Goal: Check status: Verify the current state of an ongoing process or item

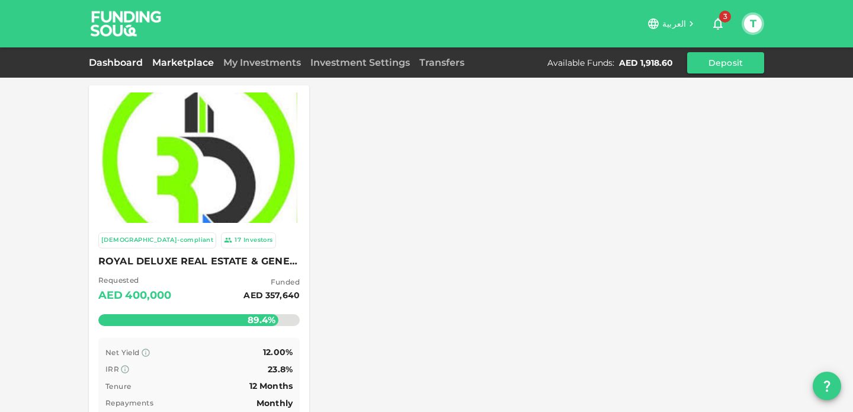
click at [108, 58] on link "Dashboard" at bounding box center [118, 62] width 59 height 11
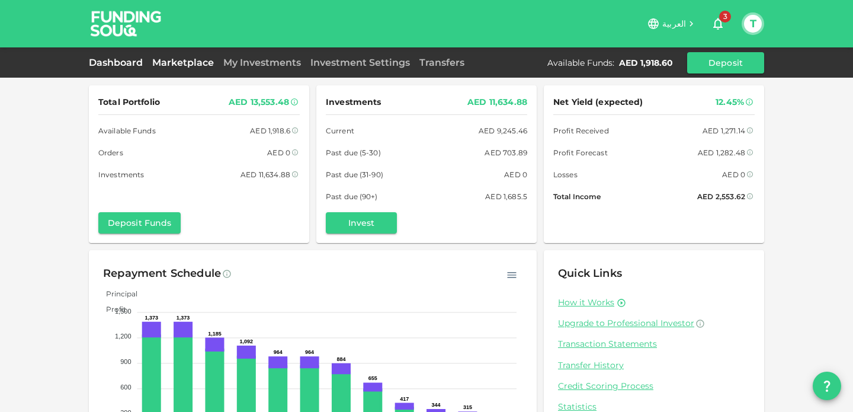
click at [178, 63] on link "Marketplace" at bounding box center [183, 62] width 71 height 11
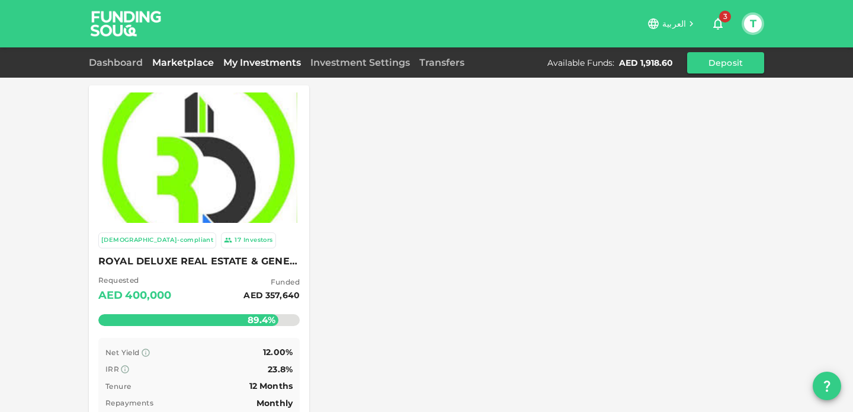
click at [237, 60] on link "My Investments" at bounding box center [262, 62] width 87 height 11
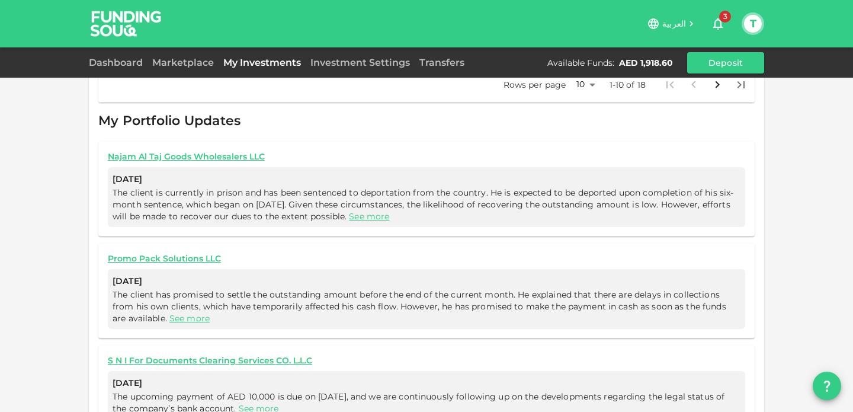
scroll to position [546, 0]
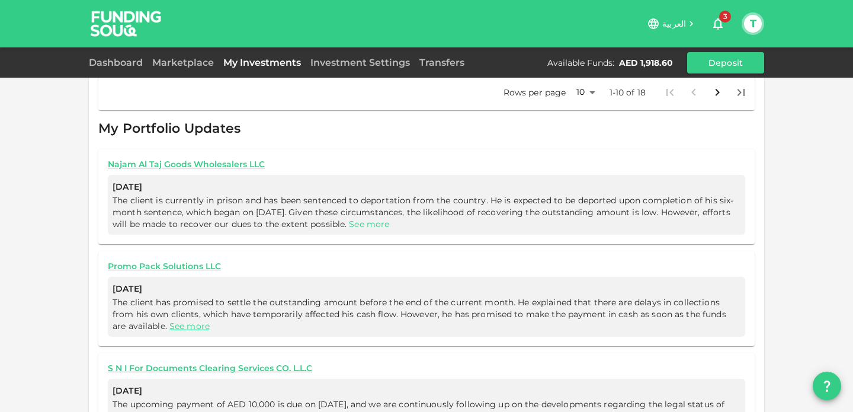
click at [389, 219] on link "See more" at bounding box center [369, 224] width 40 height 11
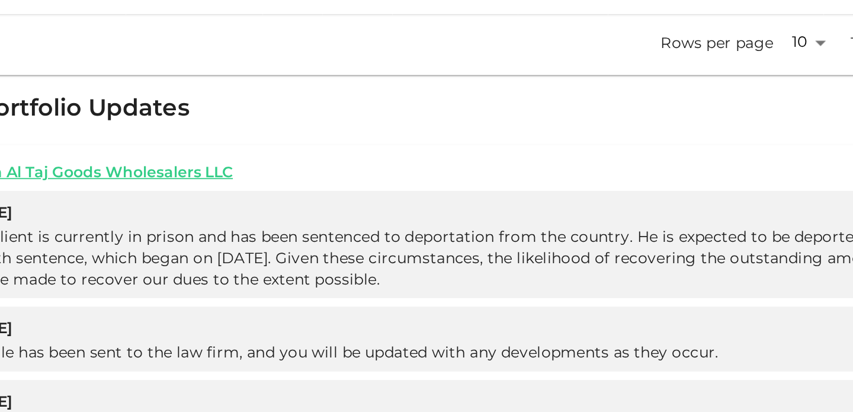
scroll to position [482, 0]
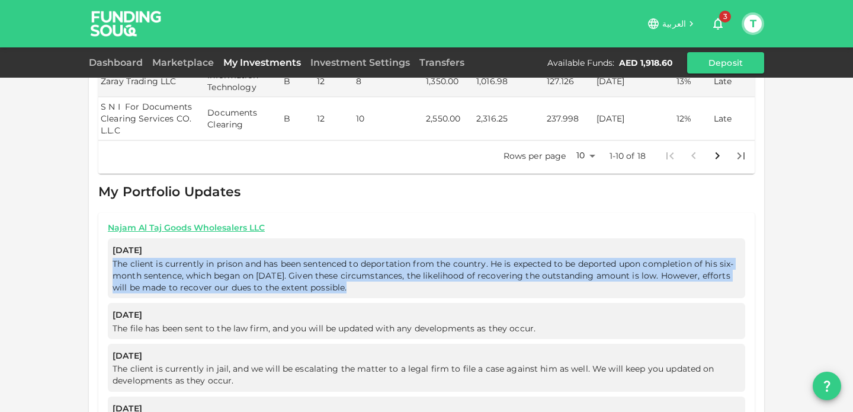
drag, startPoint x: 113, startPoint y: 250, endPoint x: 414, endPoint y: 272, distance: 301.8
click at [414, 272] on div "Aug 07, 2025 The client is currently in prison and has been sentenced to deport…" at bounding box center [427, 268] width 638 height 60
copy span "The client is currently in prison and has been sentenced to deportation from th…"
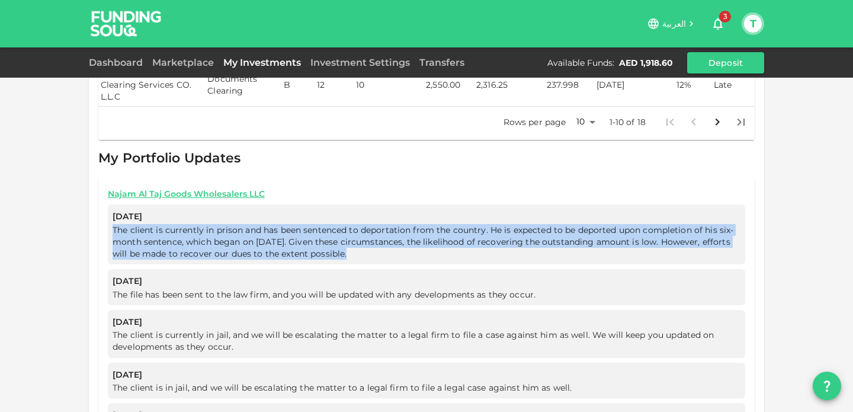
scroll to position [517, 0]
click at [347, 226] on span "The client is currently in prison and has been sentenced to deportation from th…" at bounding box center [423, 240] width 621 height 34
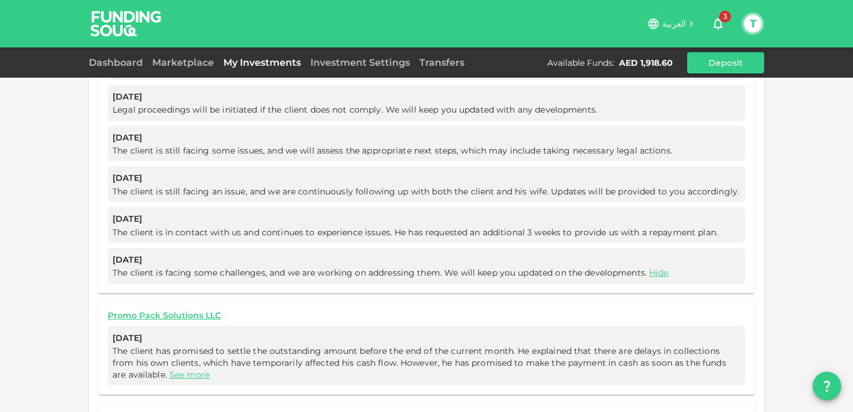
scroll to position [974, 0]
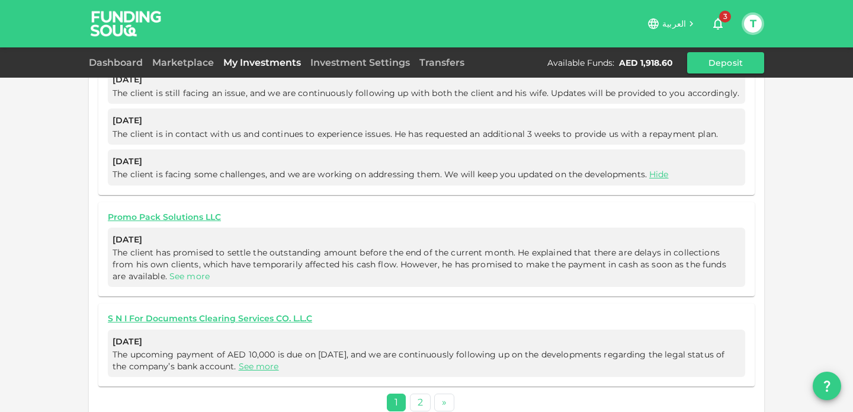
click at [182, 271] on link "See more" at bounding box center [189, 276] width 40 height 11
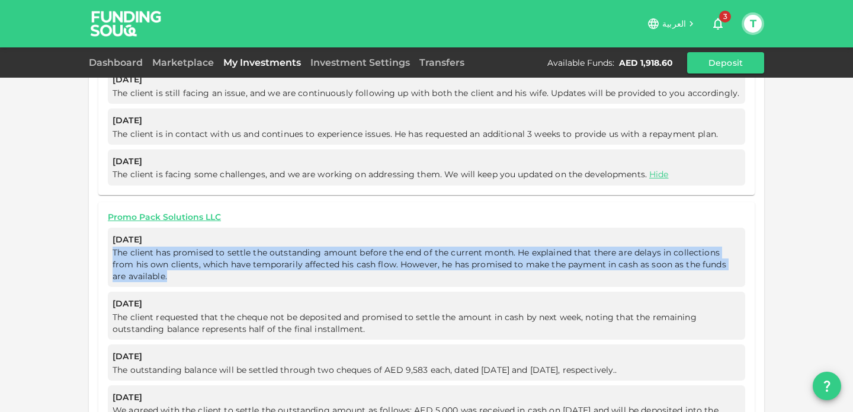
drag, startPoint x: 111, startPoint y: 238, endPoint x: 197, endPoint y: 260, distance: 88.5
click at [197, 260] on div "Aug 07, 2025 The client has promised to settle the outstanding amount before th…" at bounding box center [427, 258] width 638 height 60
copy span "The client has promised to settle the outstanding amount before the end of the …"
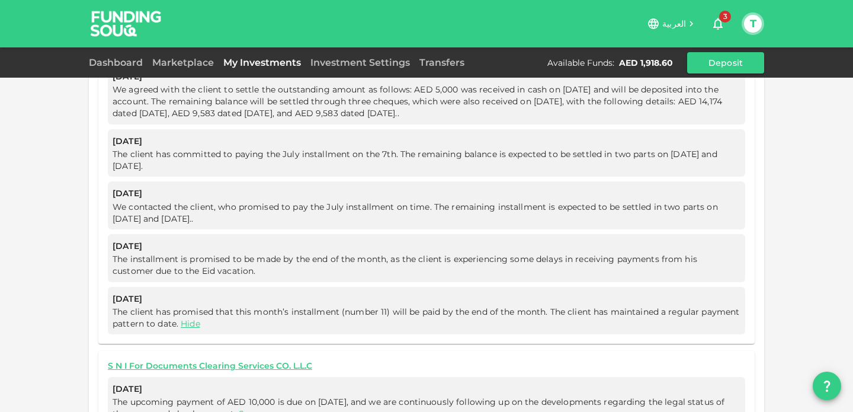
scroll to position [1341, 0]
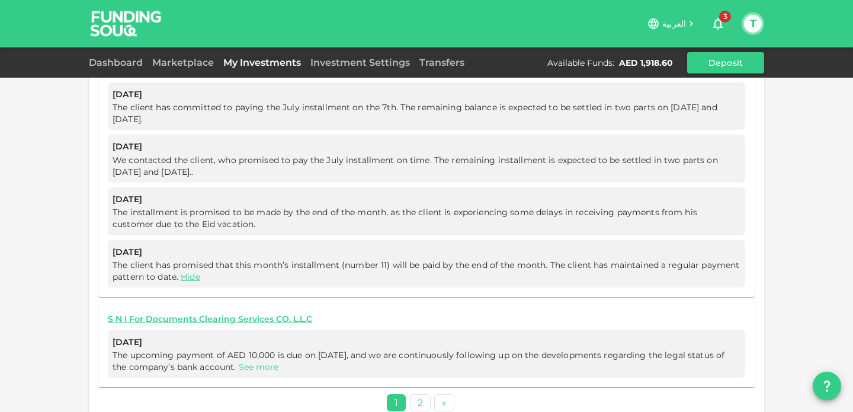
click at [251, 361] on link "See more" at bounding box center [259, 366] width 40 height 11
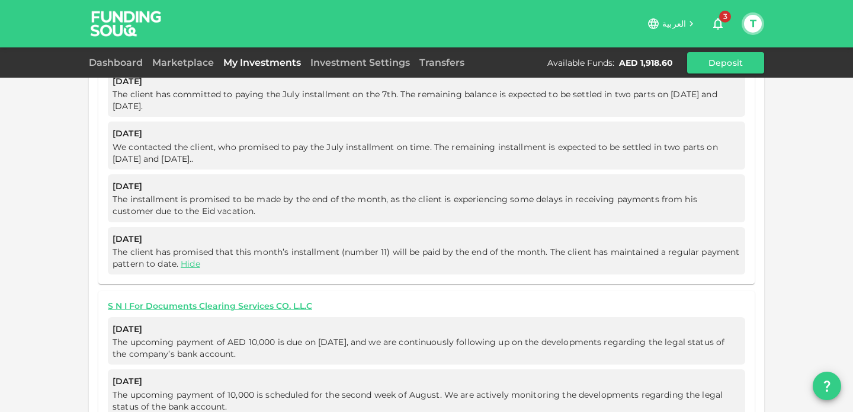
scroll to position [1360, 0]
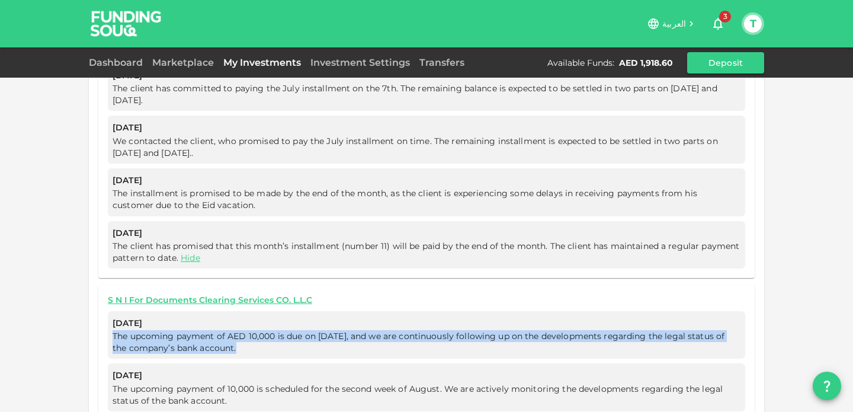
drag, startPoint x: 105, startPoint y: 315, endPoint x: 289, endPoint y: 331, distance: 184.3
copy span "The upcoming payment of AED 10,000 is due on 10 August, and we are continuously…"
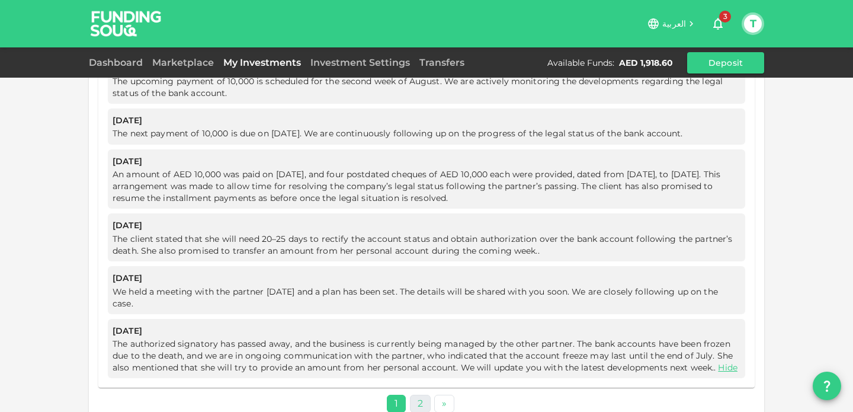
click at [422, 395] on link "2" at bounding box center [420, 403] width 21 height 17
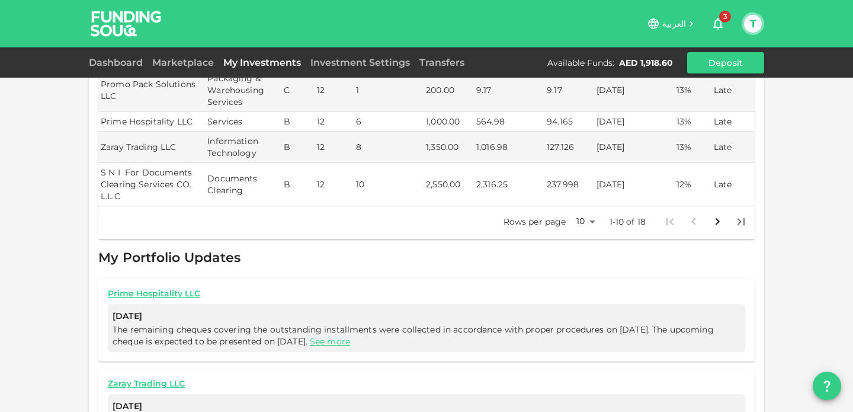
scroll to position [471, 0]
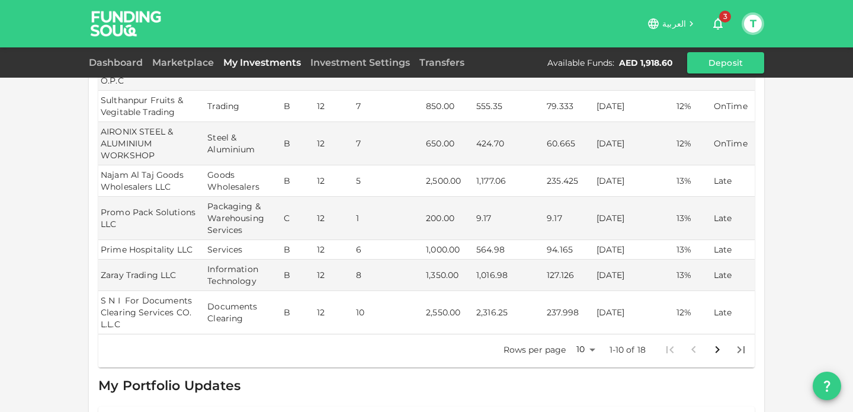
click at [718, 342] on icon "Go to next page" at bounding box center [717, 349] width 14 height 14
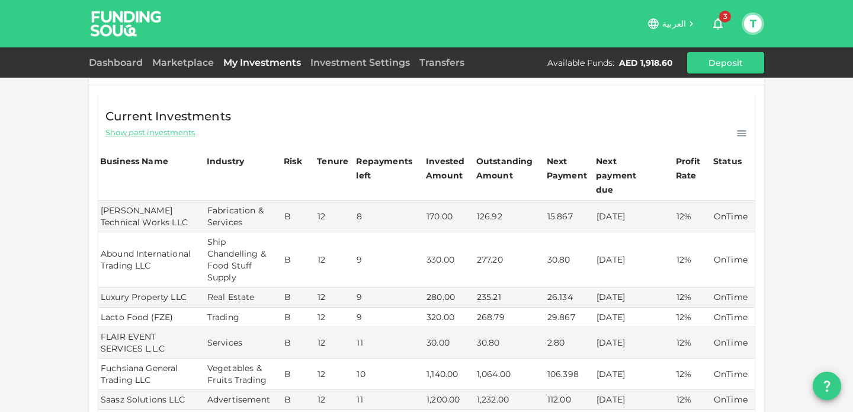
scroll to position [250, 0]
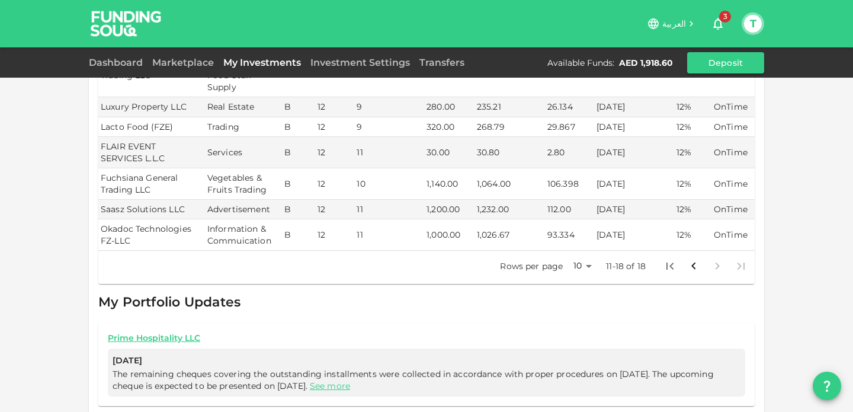
click at [696, 259] on icon "Go to previous page" at bounding box center [694, 266] width 14 height 14
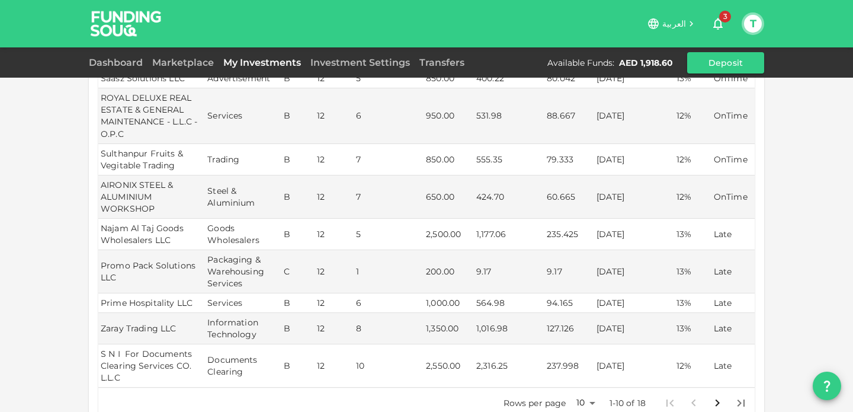
scroll to position [236, 0]
drag, startPoint x: 475, startPoint y: 220, endPoint x: 533, endPoint y: 220, distance: 58.1
click at [533, 220] on tr "Najam Al Taj Goods Wholesalers LLC Goods Wholesalers B 12 5 2,500.00 1,177.06 2…" at bounding box center [426, 233] width 657 height 31
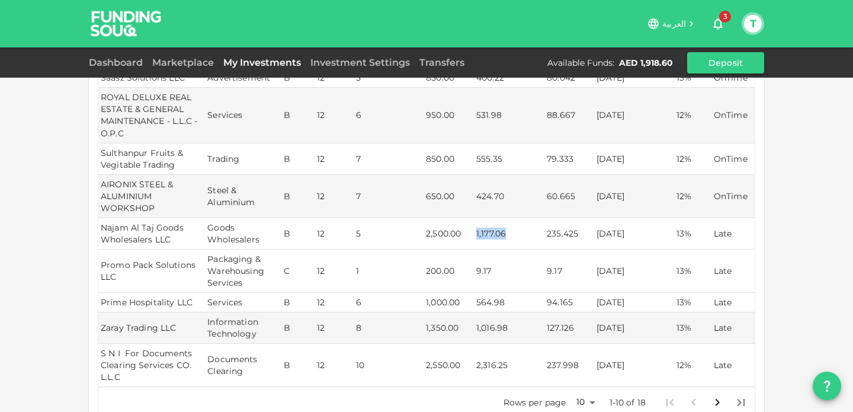
click at [537, 249] on td "9.17" at bounding box center [509, 270] width 71 height 43
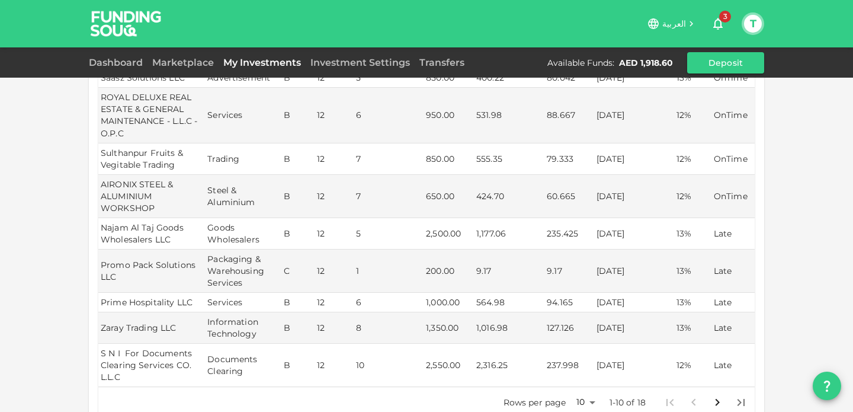
click at [718, 24] on icon "button" at bounding box center [718, 24] width 14 height 14
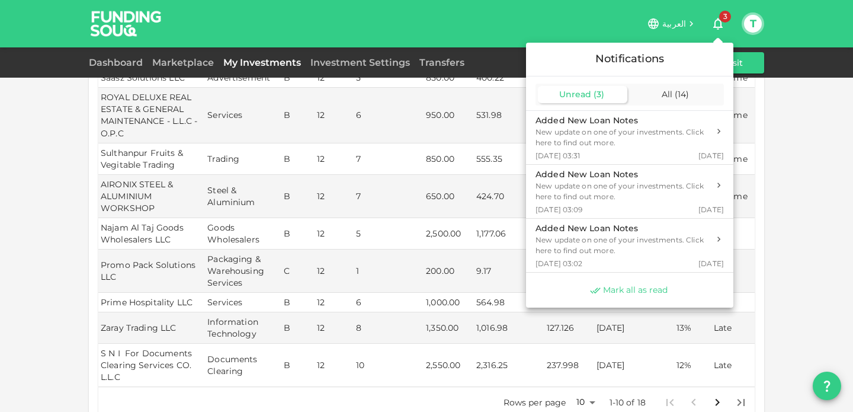
click at [624, 292] on span "Mark all as read" at bounding box center [635, 289] width 65 height 11
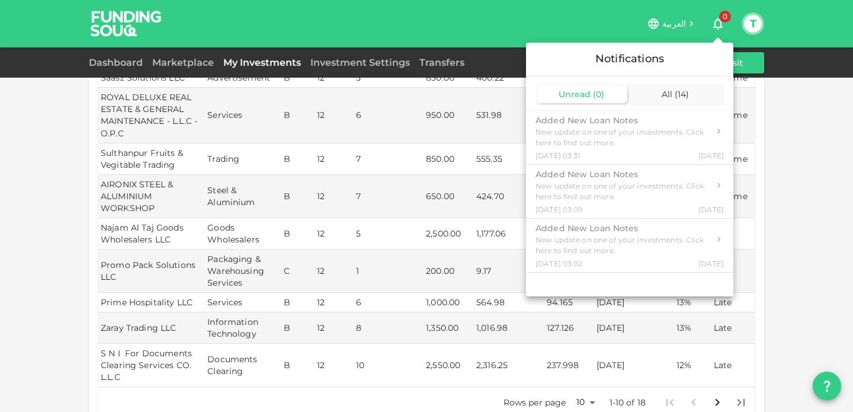
click at [797, 205] on div at bounding box center [426, 206] width 853 height 412
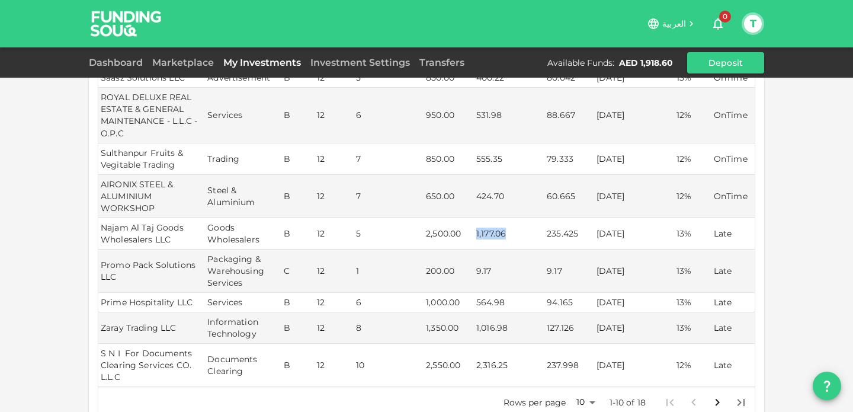
drag, startPoint x: 473, startPoint y: 219, endPoint x: 529, endPoint y: 219, distance: 55.7
click at [529, 219] on tr "Najam Al Taj Goods Wholesalers LLC Goods Wholesalers B 12 5 2,500.00 1,177.06 2…" at bounding box center [426, 233] width 657 height 31
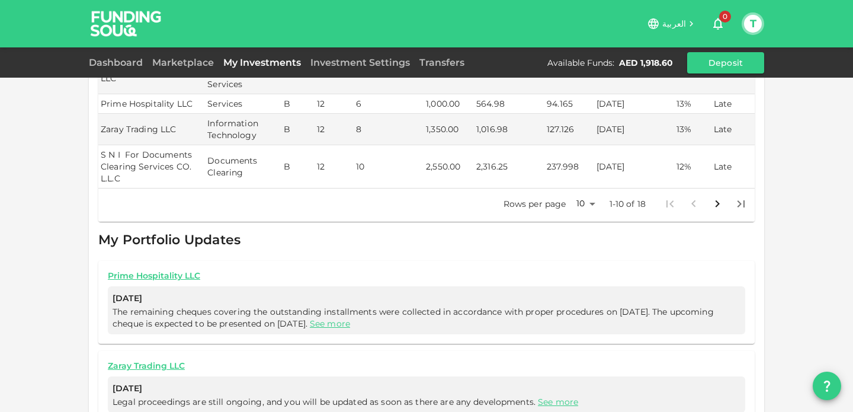
scroll to position [471, 0]
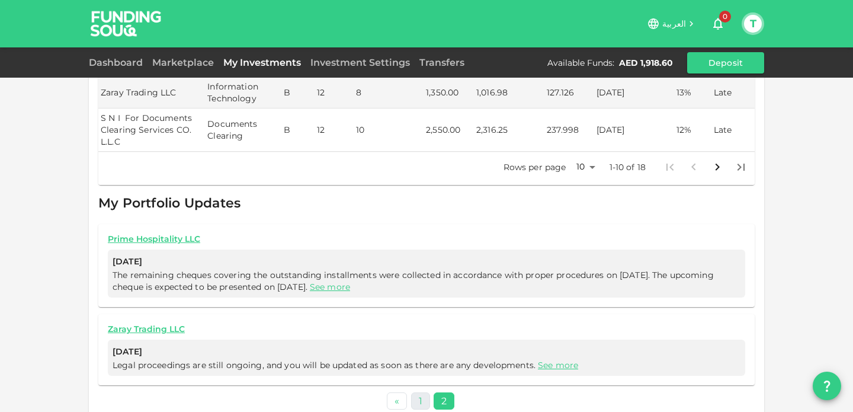
click at [425, 392] on link "1" at bounding box center [420, 400] width 19 height 17
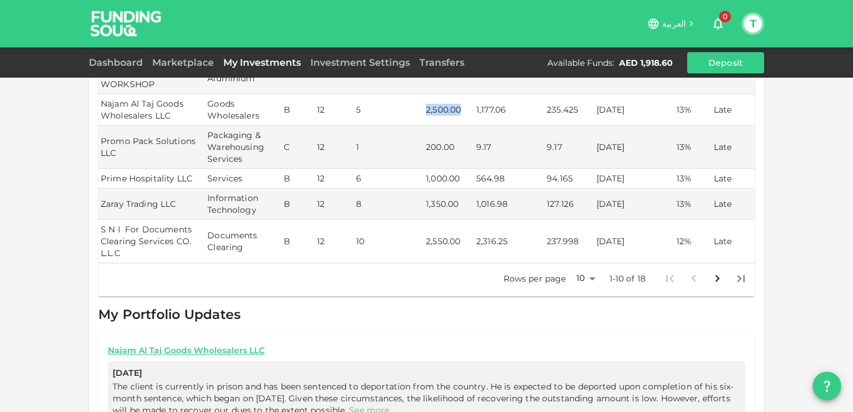
scroll to position [369, 0]
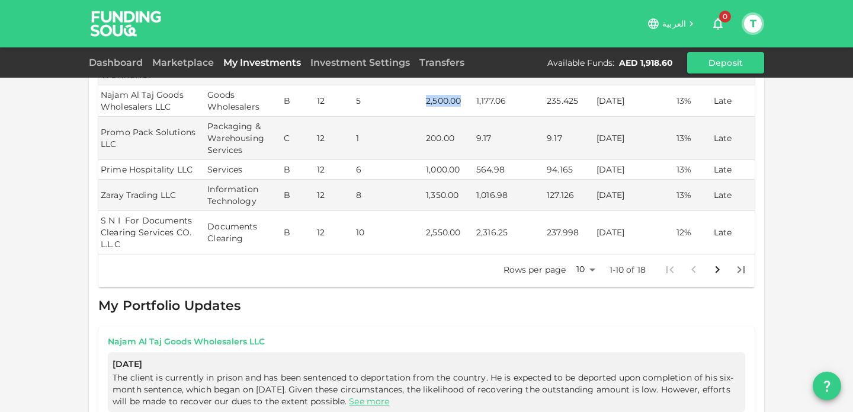
click at [143, 336] on link "Najam Al Taj Goods Wholesalers LLC" at bounding box center [427, 341] width 638 height 11
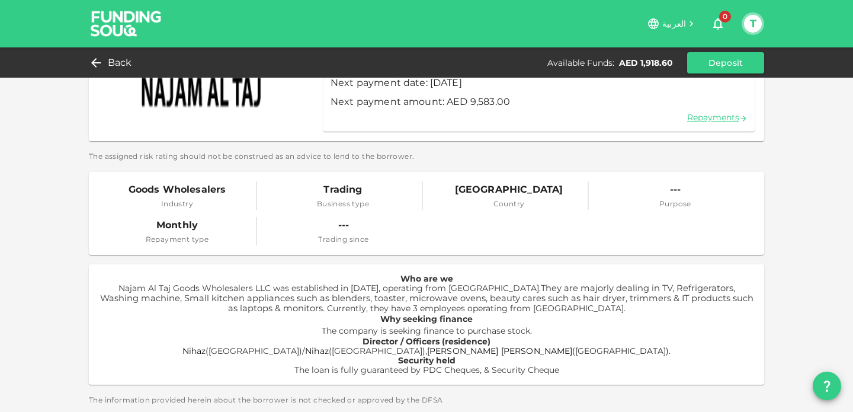
scroll to position [200, 0]
drag, startPoint x: 261, startPoint y: 348, endPoint x: 376, endPoint y: 353, distance: 115.6
click at [376, 353] on p "Nihaz ([GEOGRAPHIC_DATA])/ [PERSON_NAME] ([GEOGRAPHIC_DATA]), [PERSON_NAME] Zub…" at bounding box center [426, 350] width 657 height 9
click at [413, 359] on span "Security held" at bounding box center [426, 360] width 57 height 11
drag, startPoint x: 386, startPoint y: 357, endPoint x: 493, endPoint y: 357, distance: 107.3
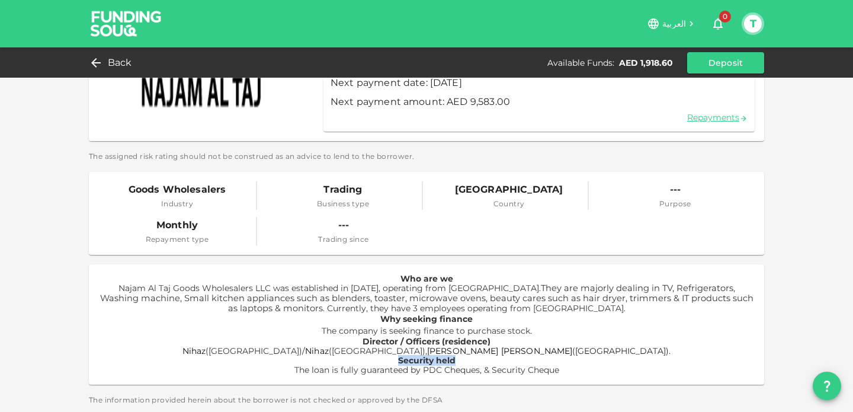
click at [493, 357] on p "Security held" at bounding box center [426, 360] width 657 height 9
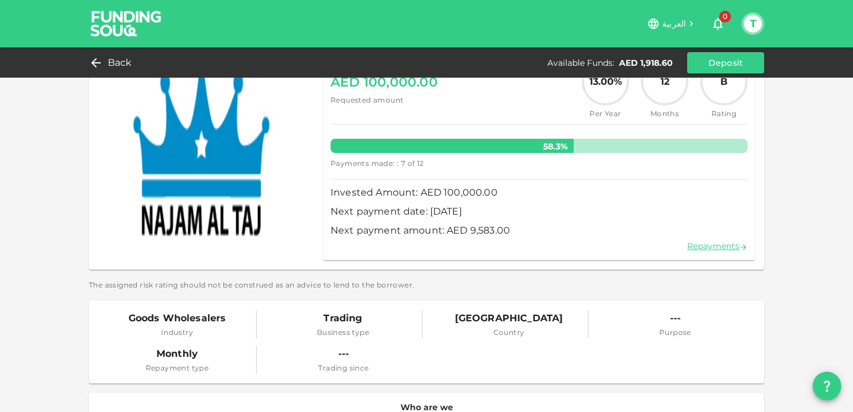
scroll to position [0, 0]
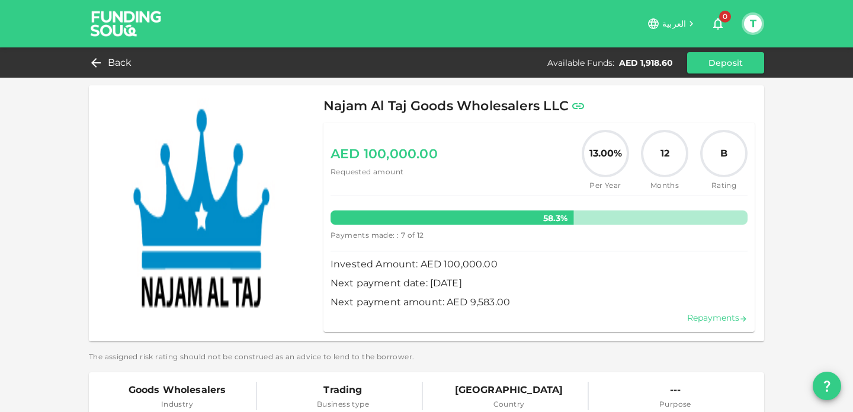
click at [715, 320] on link "Repayments" at bounding box center [717, 317] width 60 height 11
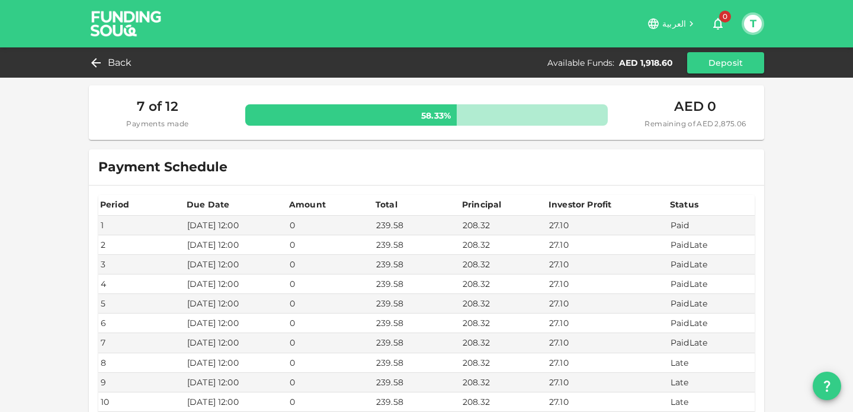
click at [127, 23] on img at bounding box center [126, 23] width 89 height 47
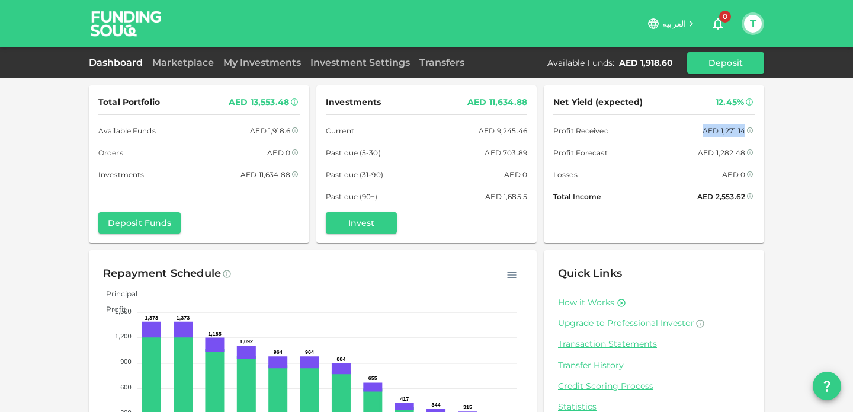
drag, startPoint x: 702, startPoint y: 132, endPoint x: 796, endPoint y: 132, distance: 94.2
click at [764, 132] on div "Net Yield (expected) 12.45% Profit Received AED 1,271.14 Sum of paid profit to …" at bounding box center [654, 164] width 220 height 158
click at [177, 63] on link "Marketplace" at bounding box center [183, 62] width 71 height 11
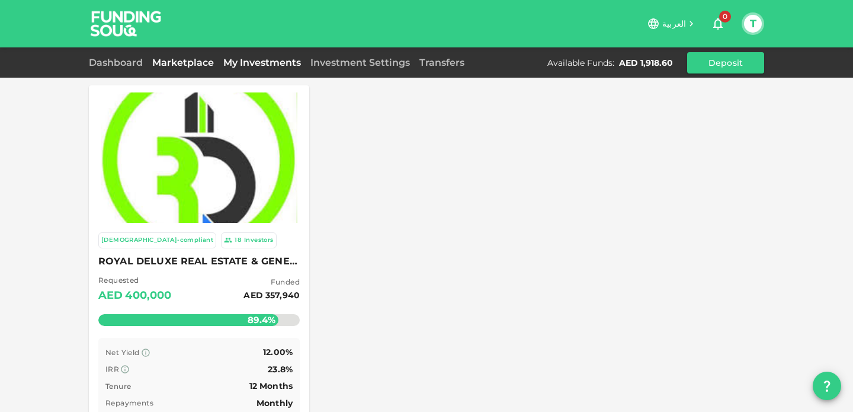
click at [244, 66] on link "My Investments" at bounding box center [262, 62] width 87 height 11
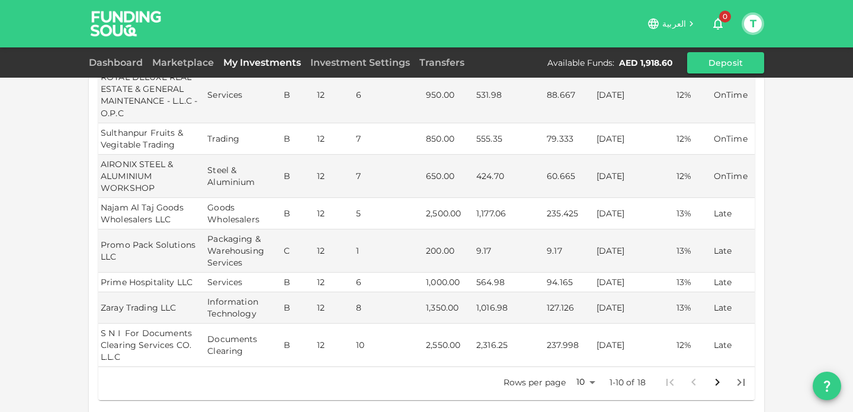
scroll to position [240, 0]
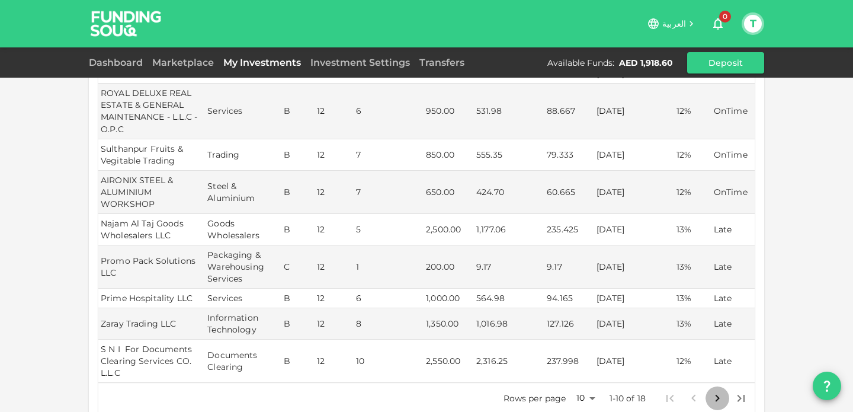
click at [715, 391] on icon "Go to next page" at bounding box center [717, 398] width 14 height 14
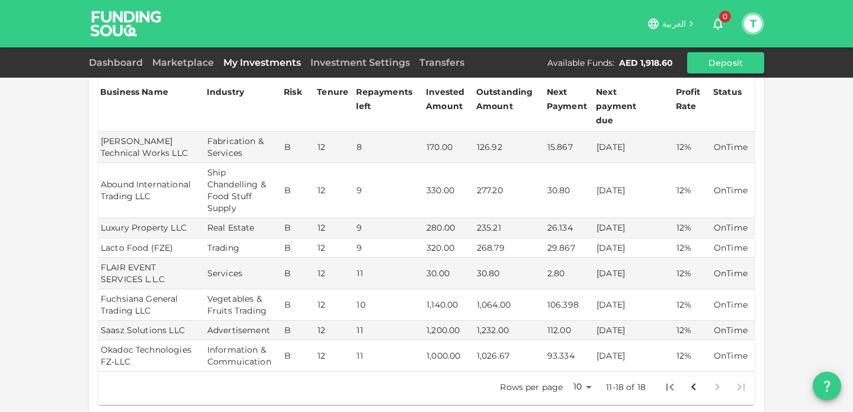
scroll to position [135, 0]
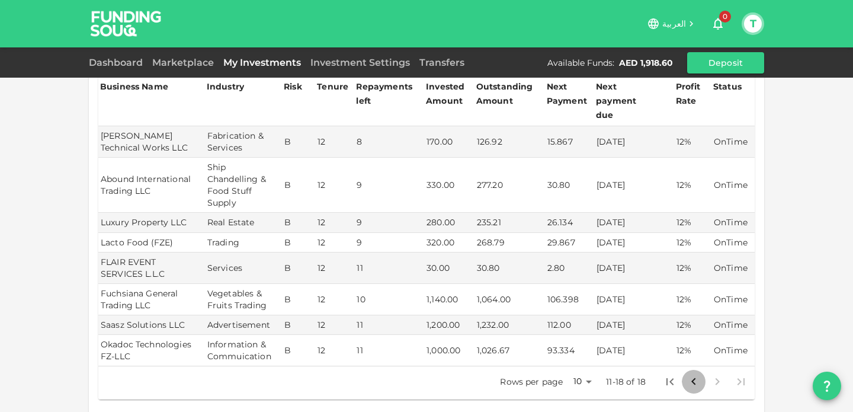
click at [699, 374] on icon "Go to previous page" at bounding box center [694, 381] width 14 height 14
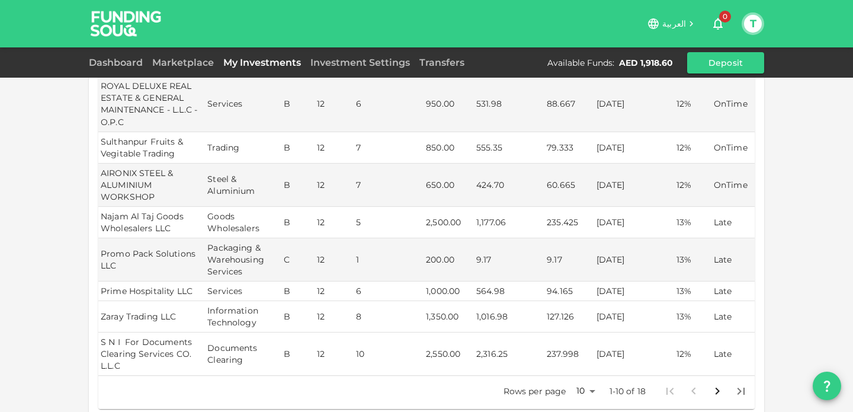
scroll to position [0, 0]
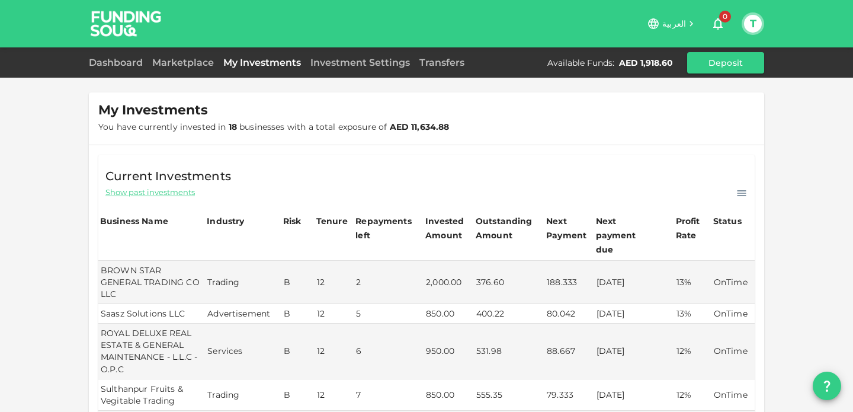
click at [136, 33] on img at bounding box center [126, 23] width 89 height 47
